Goal: Communication & Community: Answer question/provide support

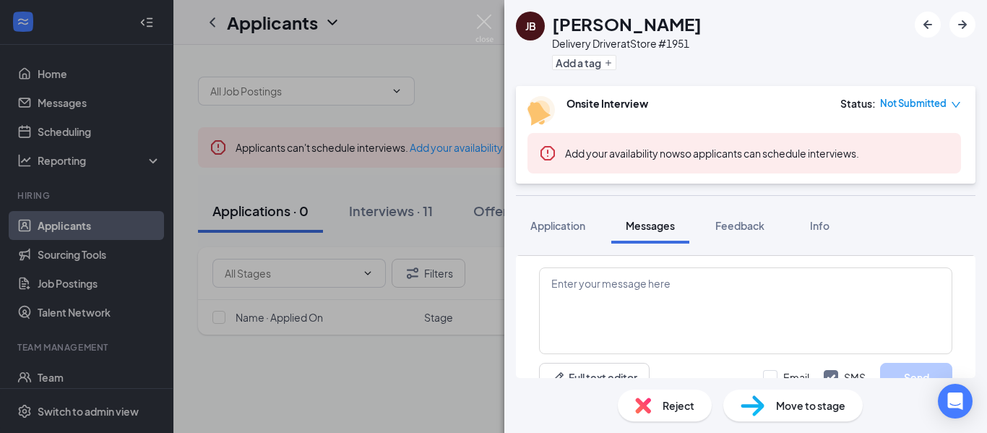
scroll to position [568, 0]
click at [490, 22] on img at bounding box center [484, 28] width 18 height 28
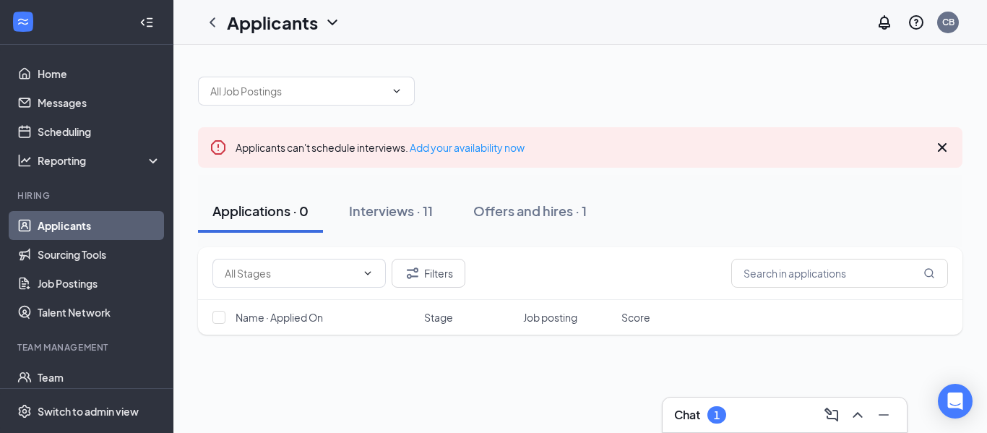
click at [767, 417] on div "Chat 1" at bounding box center [784, 414] width 221 height 23
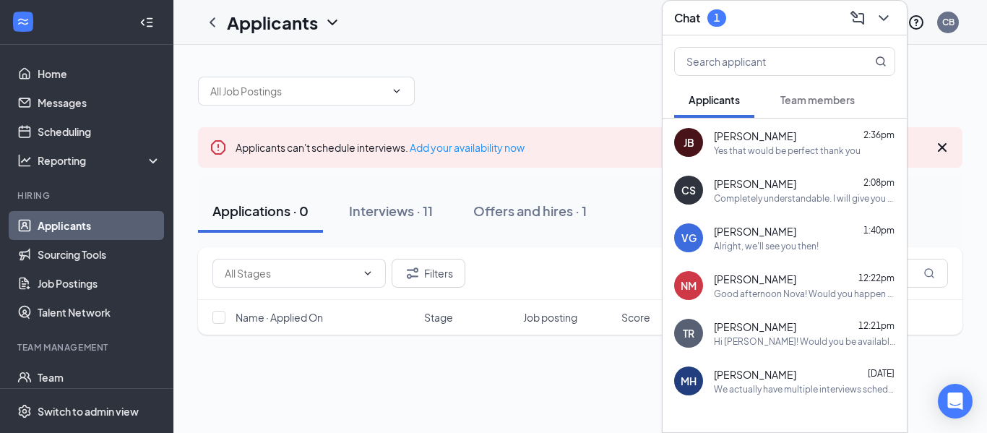
click at [783, 155] on div "Yes that would be perfect thank you" at bounding box center [787, 150] width 147 height 12
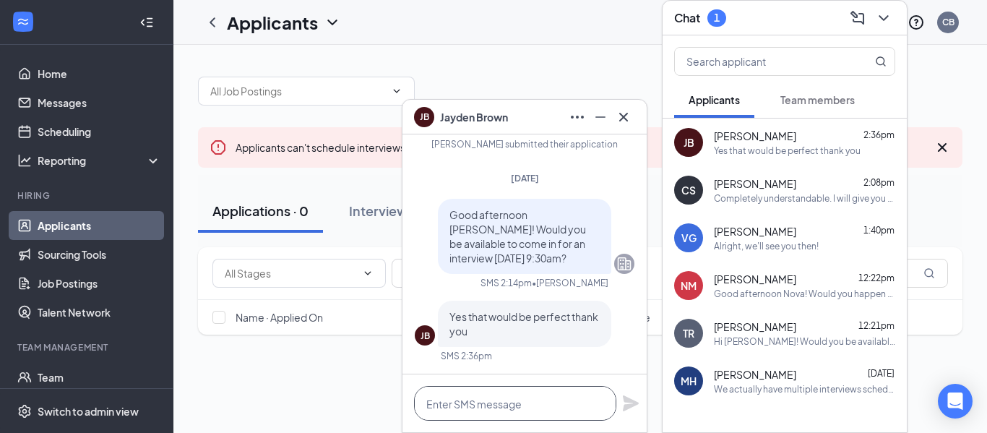
click at [495, 406] on textarea at bounding box center [515, 403] width 202 height 35
type textarea "A"
type textarea "wesome"
type textarea "w"
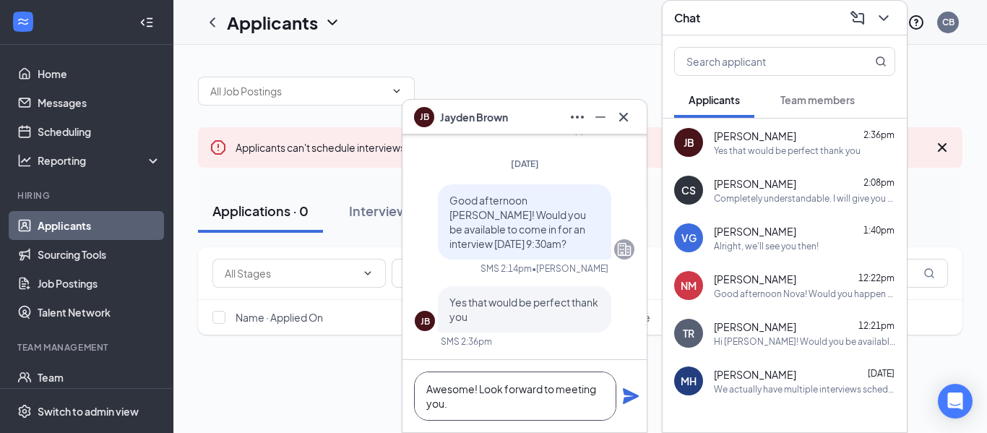
click at [484, 391] on textarea "Awesome! Look forward to meeting you." at bounding box center [515, 395] width 202 height 49
click at [473, 389] on textarea "Awesome! Looking forward to meeting you." at bounding box center [515, 395] width 202 height 49
type textarea "Sounds great! Looking forward to meeting you."
click at [629, 397] on icon "Plane" at bounding box center [631, 396] width 16 height 16
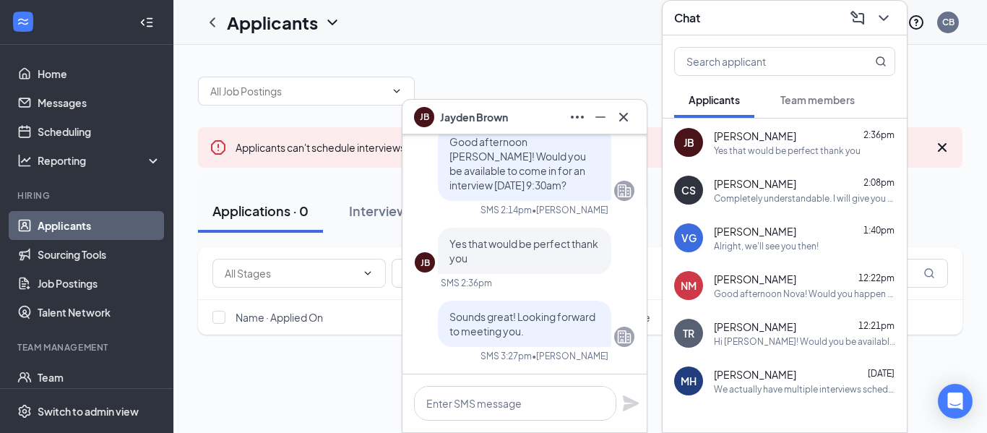
scroll to position [0, 0]
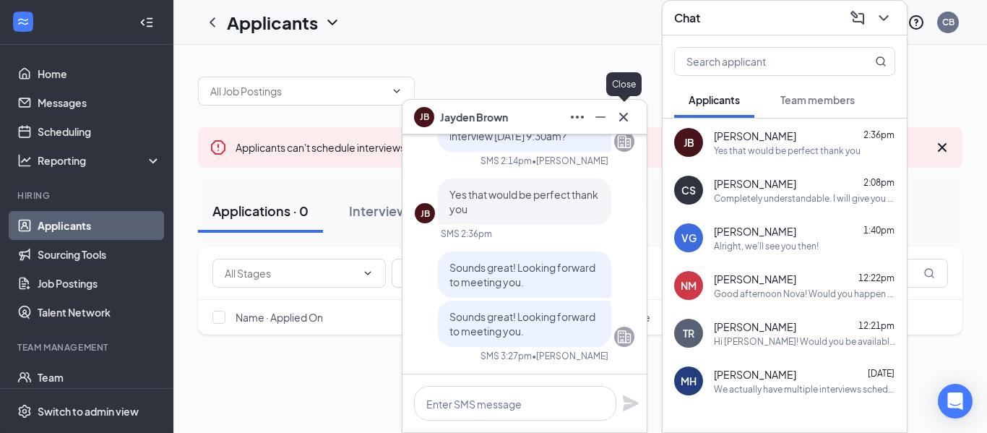
click at [623, 116] on icon "Cross" at bounding box center [623, 116] width 9 height 9
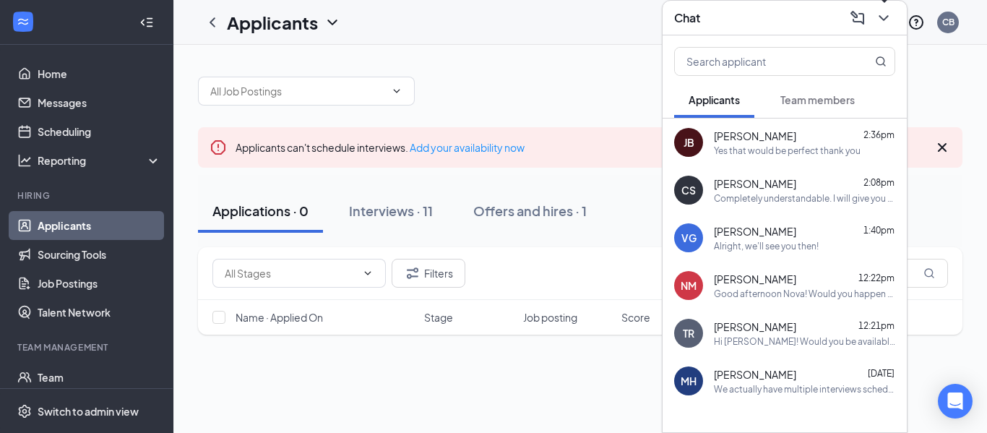
click at [885, 24] on icon "ChevronDown" at bounding box center [883, 17] width 17 height 17
